Goal: Navigation & Orientation: Find specific page/section

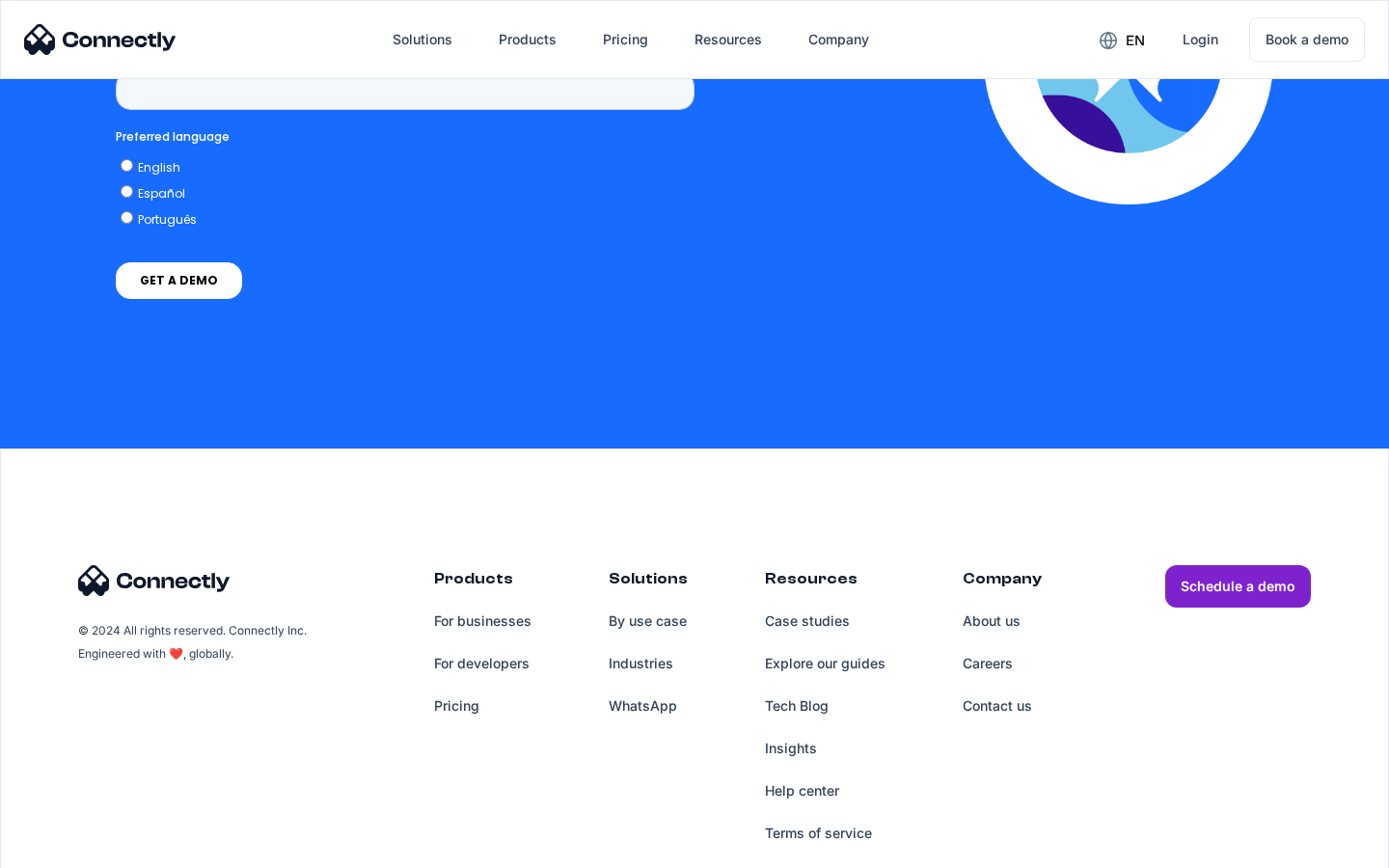
scroll to position [7948, 0]
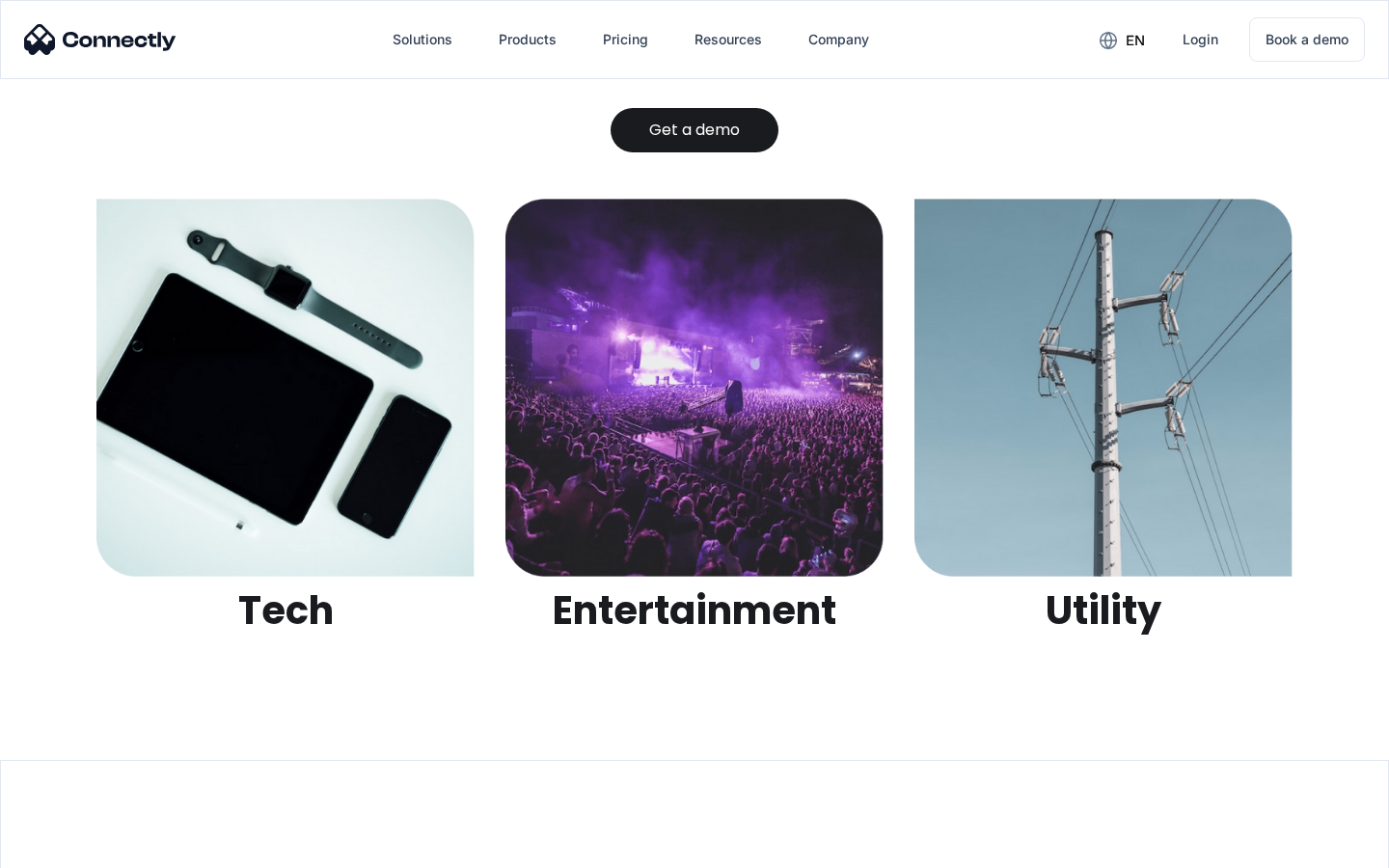
scroll to position [6083, 0]
